Goal: Task Accomplishment & Management: Use online tool/utility

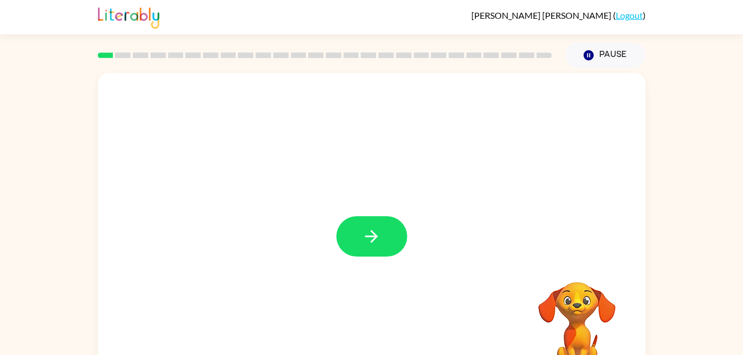
drag, startPoint x: 377, startPoint y: 229, endPoint x: 338, endPoint y: 217, distance: 41.1
click at [338, 217] on div at bounding box center [371, 236] width 71 height 40
click at [406, 241] on button "button" at bounding box center [371, 236] width 71 height 40
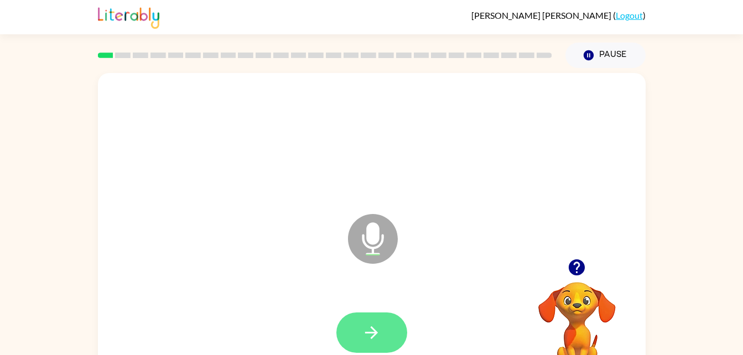
click at [363, 328] on icon "button" at bounding box center [371, 332] width 19 height 19
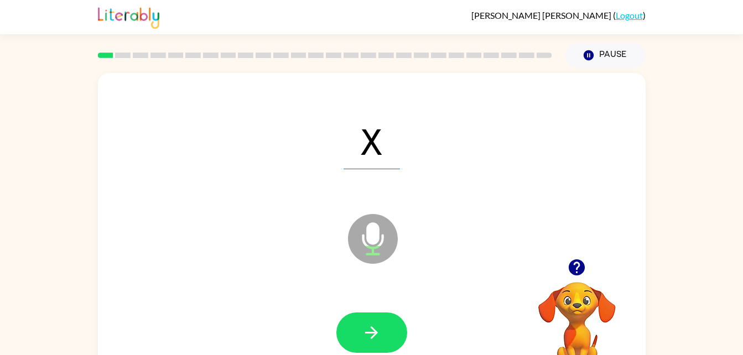
drag, startPoint x: 363, startPoint y: 328, endPoint x: 289, endPoint y: 296, distance: 81.2
click at [289, 296] on div at bounding box center [371, 332] width 525 height 91
click at [384, 328] on button "button" at bounding box center [371, 332] width 71 height 40
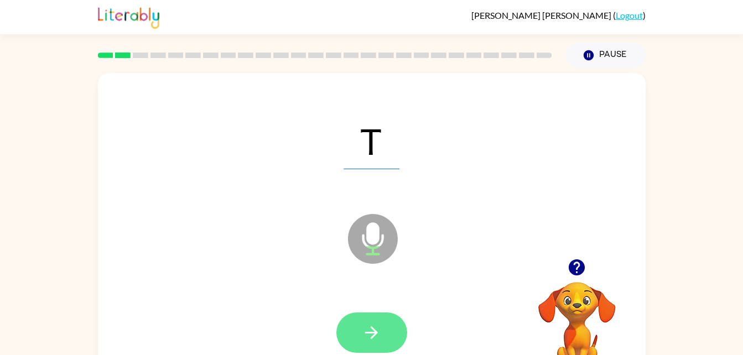
click at [389, 333] on button "button" at bounding box center [371, 332] width 71 height 40
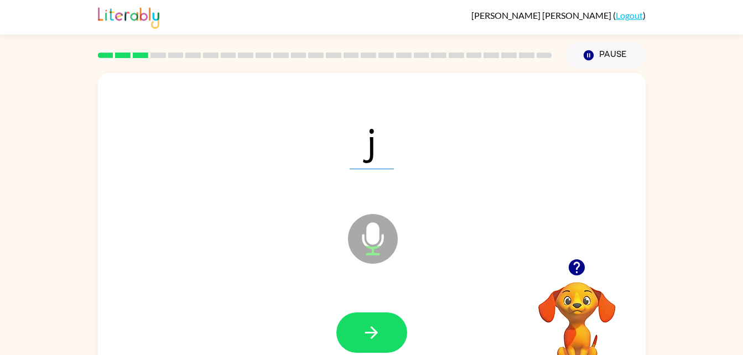
click at [384, 335] on button "button" at bounding box center [371, 332] width 71 height 40
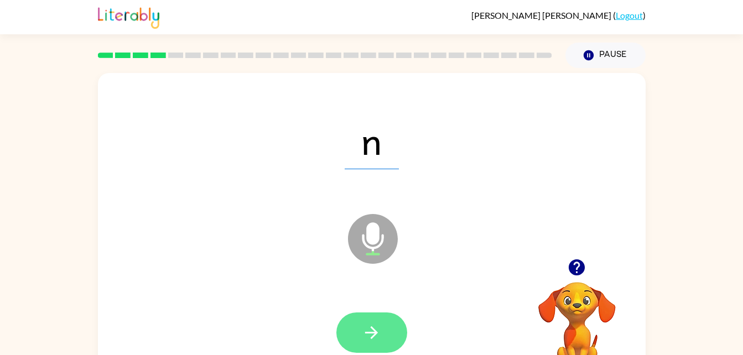
click at [363, 327] on icon "button" at bounding box center [371, 332] width 19 height 19
click at [379, 343] on button "button" at bounding box center [371, 332] width 71 height 40
click at [382, 341] on button "button" at bounding box center [371, 332] width 71 height 40
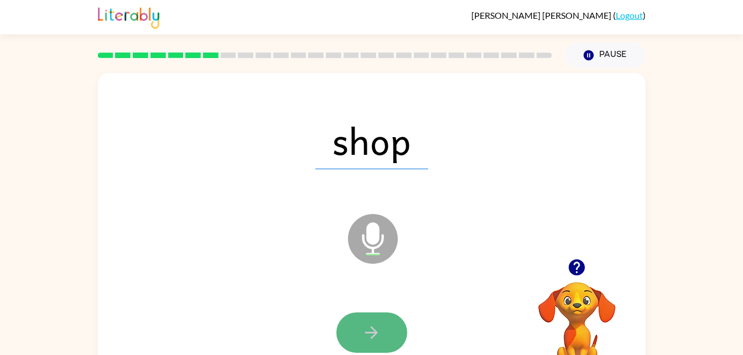
click at [375, 333] on icon "button" at bounding box center [371, 332] width 13 height 13
click at [396, 318] on button "button" at bounding box center [371, 332] width 71 height 40
click at [396, 321] on button "button" at bounding box center [371, 332] width 71 height 40
drag, startPoint x: 396, startPoint y: 321, endPoint x: 377, endPoint y: 325, distance: 19.7
click at [377, 325] on icon "button" at bounding box center [371, 332] width 19 height 19
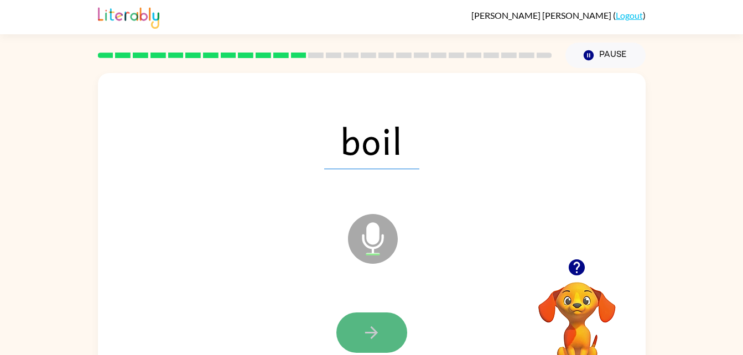
click at [357, 337] on button "button" at bounding box center [371, 332] width 71 height 40
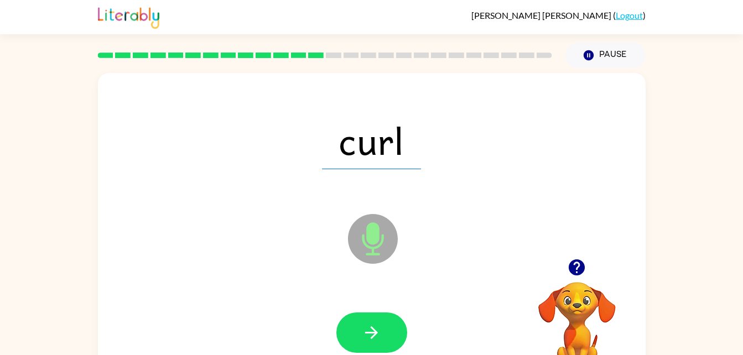
drag, startPoint x: 357, startPoint y: 337, endPoint x: 311, endPoint y: 304, distance: 56.8
click at [311, 304] on div at bounding box center [371, 332] width 525 height 91
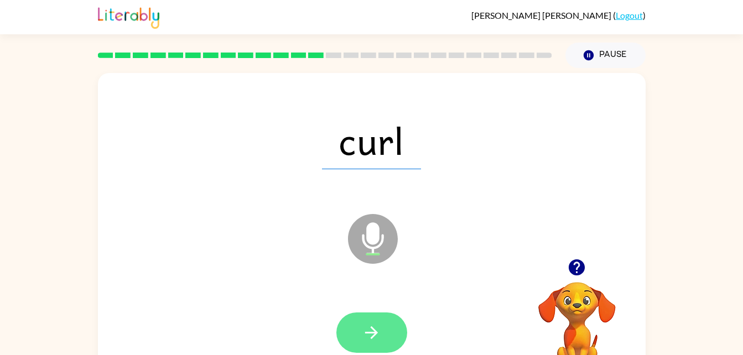
click at [356, 334] on button "button" at bounding box center [371, 332] width 71 height 40
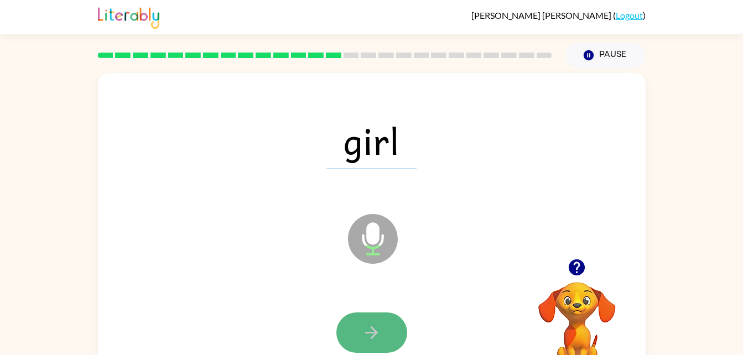
click at [359, 334] on button "button" at bounding box center [371, 332] width 71 height 40
click at [371, 335] on icon "button" at bounding box center [371, 332] width 19 height 19
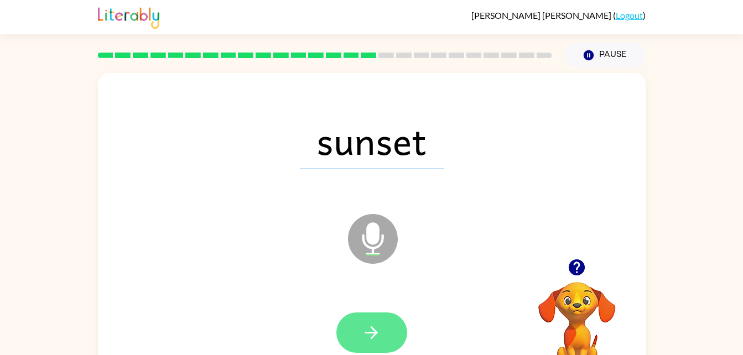
click at [374, 331] on icon "button" at bounding box center [371, 332] width 13 height 13
click at [375, 313] on button "button" at bounding box center [371, 332] width 71 height 40
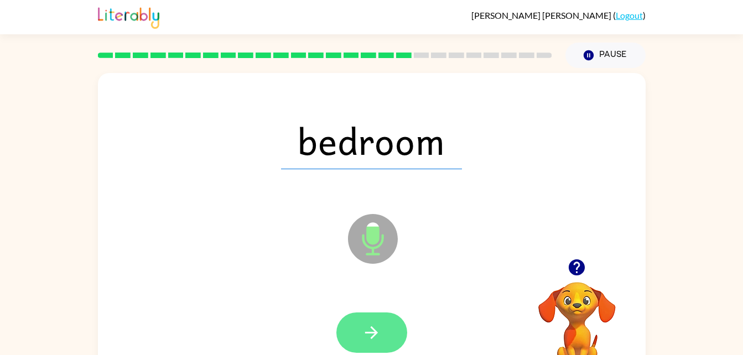
click at [387, 330] on button "button" at bounding box center [371, 332] width 71 height 40
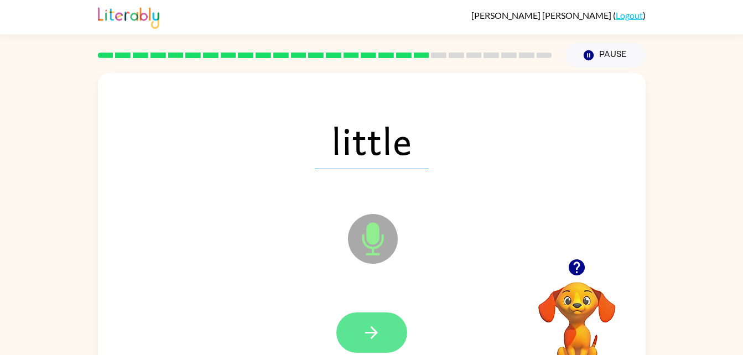
click at [377, 325] on icon "button" at bounding box center [371, 332] width 19 height 19
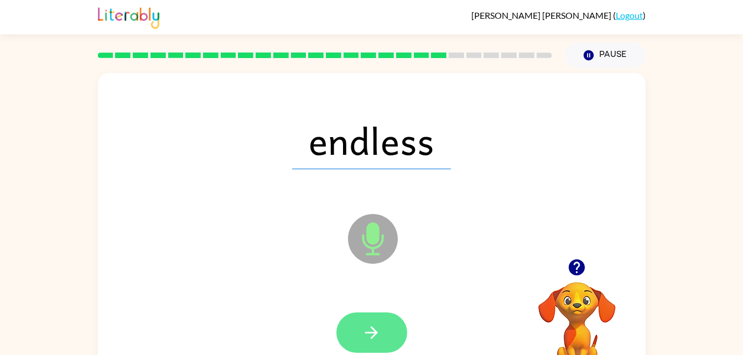
click at [395, 330] on button "button" at bounding box center [371, 332] width 71 height 40
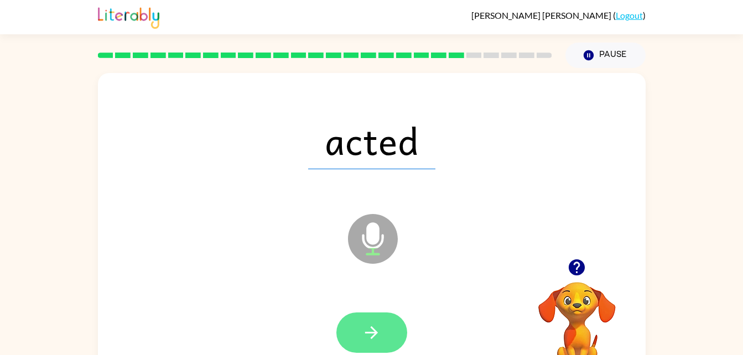
click at [379, 336] on icon "button" at bounding box center [371, 332] width 19 height 19
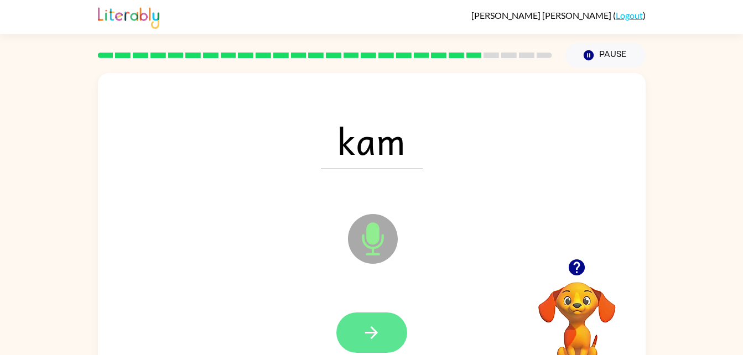
click at [363, 336] on icon "button" at bounding box center [371, 332] width 19 height 19
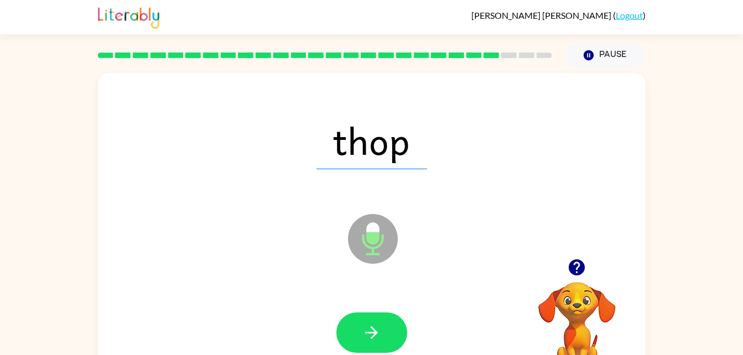
click at [350, 312] on div at bounding box center [371, 332] width 71 height 40
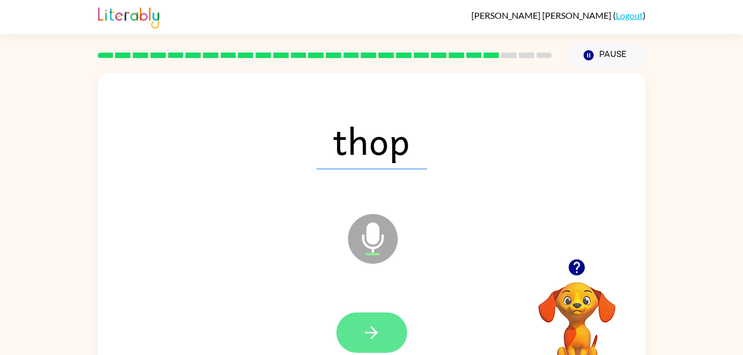
click at [388, 326] on button "button" at bounding box center [371, 332] width 71 height 40
click at [354, 332] on button "button" at bounding box center [371, 332] width 71 height 40
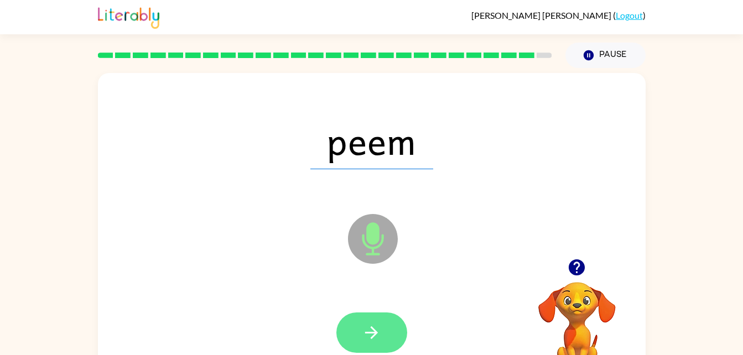
click at [375, 331] on icon "button" at bounding box center [371, 332] width 13 height 13
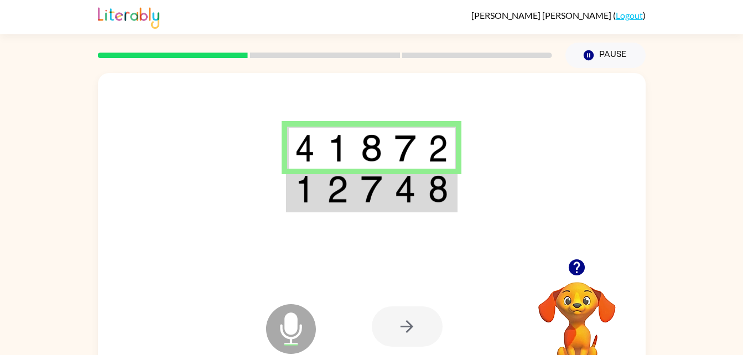
click at [377, 195] on img at bounding box center [370, 189] width 21 height 28
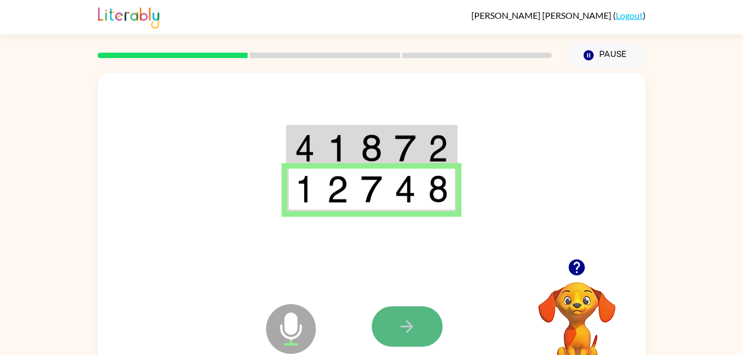
click at [420, 312] on button "button" at bounding box center [407, 326] width 71 height 40
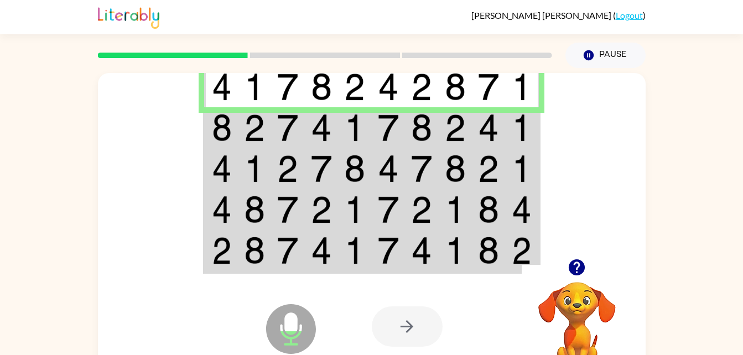
click at [243, 133] on td at bounding box center [255, 127] width 34 height 41
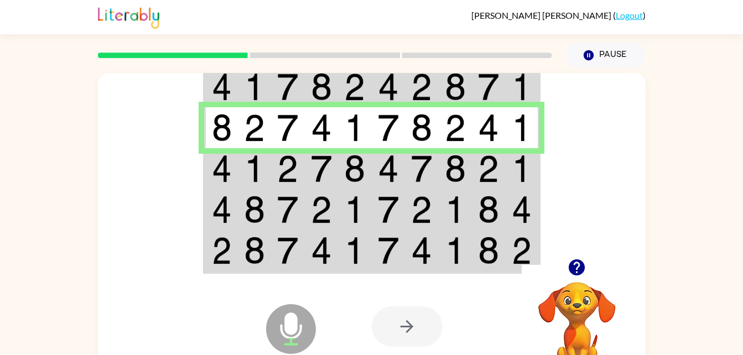
click at [320, 175] on img at bounding box center [321, 169] width 21 height 28
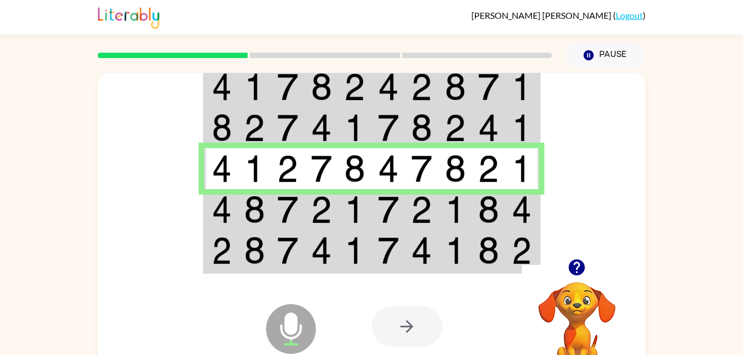
click at [279, 212] on img at bounding box center [287, 210] width 21 height 28
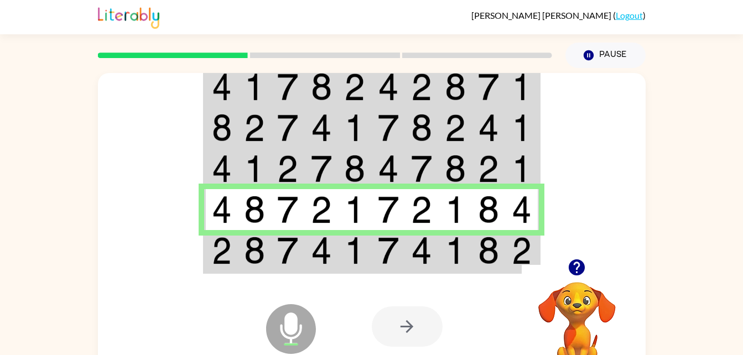
click at [232, 261] on td at bounding box center [221, 251] width 34 height 43
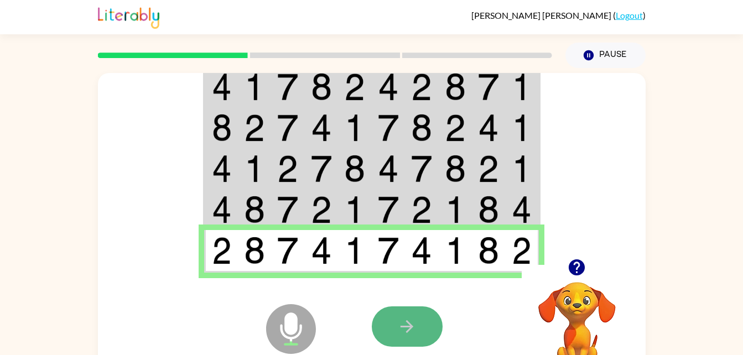
click at [424, 330] on button "button" at bounding box center [407, 326] width 71 height 40
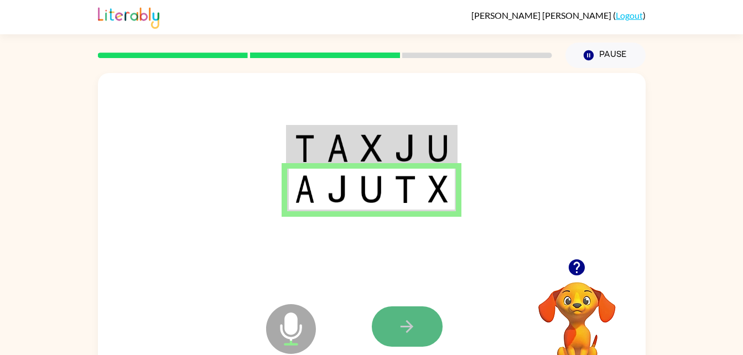
click at [425, 331] on button "button" at bounding box center [407, 326] width 71 height 40
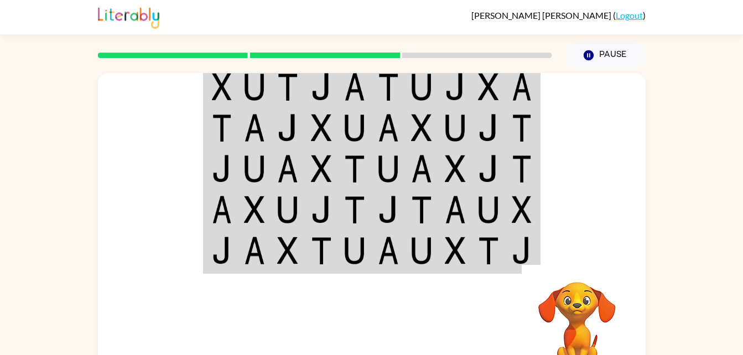
click at [610, 207] on div at bounding box center [371, 166] width 547 height 186
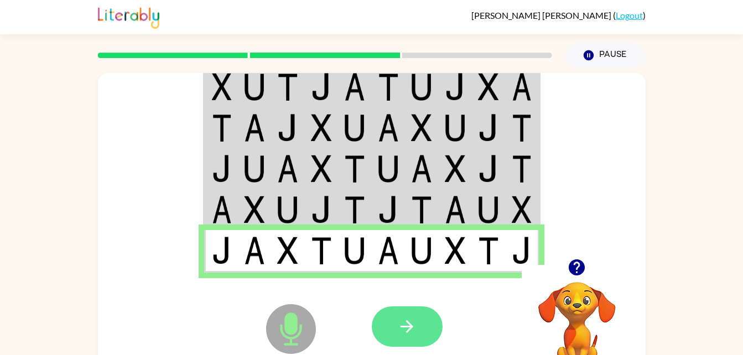
click at [389, 321] on button "button" at bounding box center [407, 326] width 71 height 40
